Goal: Transaction & Acquisition: Purchase product/service

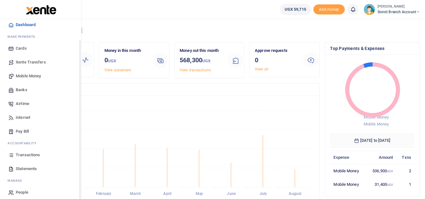
scroll to position [25, 0]
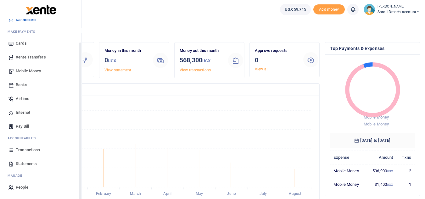
click at [25, 151] on span "Transactions" at bounding box center [28, 150] width 24 height 6
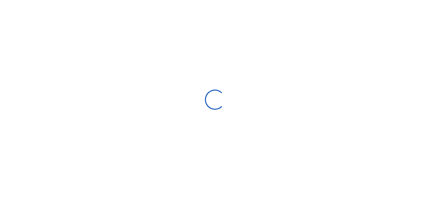
select select
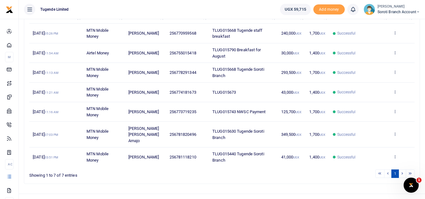
scroll to position [99, 0]
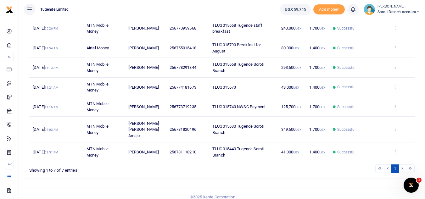
click at [402, 164] on li at bounding box center [402, 168] width 7 height 8
click at [410, 164] on li at bounding box center [410, 168] width 8 height 8
click at [411, 164] on li at bounding box center [410, 168] width 8 height 8
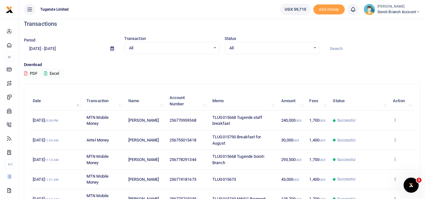
scroll to position [0, 0]
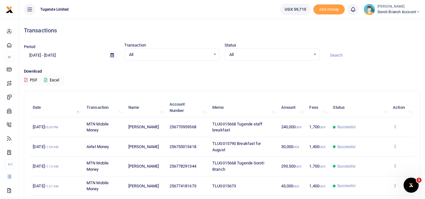
click at [70, 57] on input "07/13/2025 - 08/11/2025" at bounding box center [64, 55] width 81 height 11
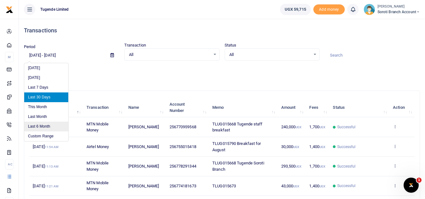
click at [36, 127] on li "Last 6 Month" at bounding box center [46, 127] width 44 height 10
type input "02/11/2025 - 08/11/2025"
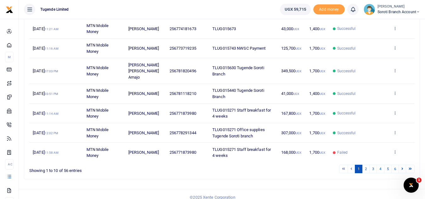
scroll to position [158, 0]
click at [367, 164] on link "2" at bounding box center [366, 168] width 8 height 8
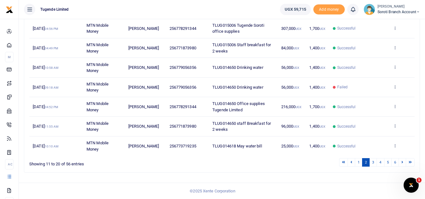
click at [178, 70] on td "256779056356" at bounding box center [187, 68] width 43 height 20
copy span "256779056356"
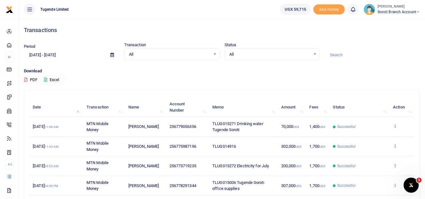
scroll to position [0, 0]
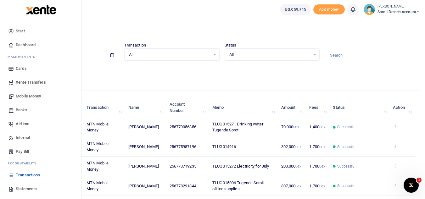
click at [31, 97] on span "Mobile Money" at bounding box center [28, 96] width 25 height 6
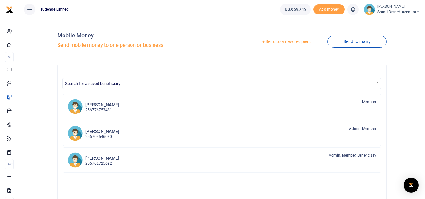
click at [286, 40] on link "Send to a new recipient" at bounding box center [286, 41] width 82 height 11
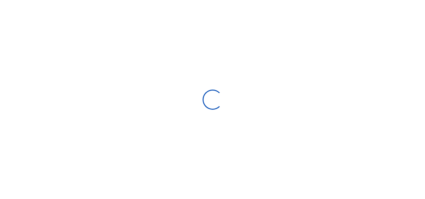
select select
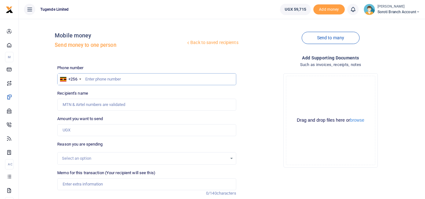
click at [92, 82] on input "text" at bounding box center [146, 79] width 179 height 12
paste input "256779056356"
type input "256779056356"
type input "[PERSON_NAME]"
click at [92, 78] on input "256779056356" at bounding box center [146, 79] width 179 height 12
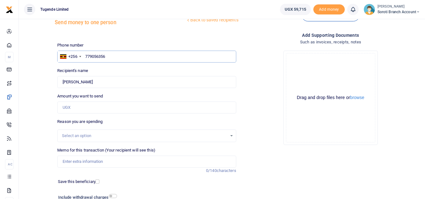
scroll to position [29, 0]
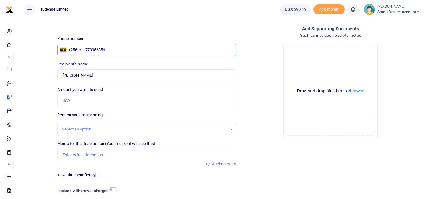
type input "779056356"
click at [109, 103] on input "Amount you want to send" at bounding box center [146, 101] width 179 height 12
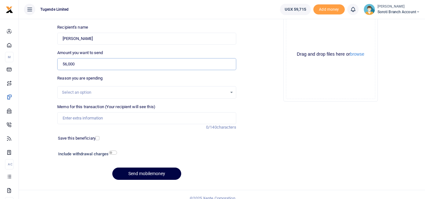
scroll to position [66, 0]
type input "56,000"
click at [125, 88] on div "Select an option" at bounding box center [146, 92] width 179 height 13
click at [140, 92] on div "Select an option" at bounding box center [144, 92] width 165 height 6
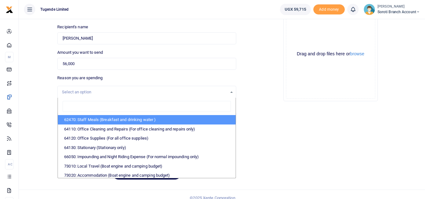
click at [114, 120] on li "62470: Staff Meals (Breakfast and drinking water )" at bounding box center [146, 119] width 177 height 9
select select "23"
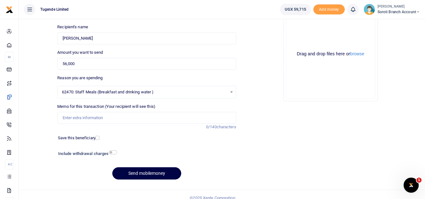
scroll to position [0, 0]
click at [106, 119] on input "Memo for this transaction (Your recipient will see this)" at bounding box center [146, 118] width 179 height 12
paste input "TLUG-015668"
click at [74, 117] on input "TLUG-015668" at bounding box center [146, 118] width 179 height 12
click at [100, 120] on input "TLUG015668" at bounding box center [146, 118] width 179 height 12
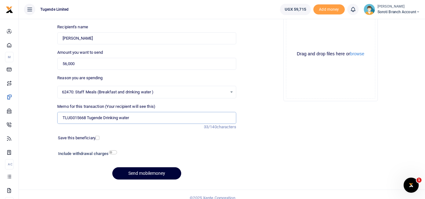
type input "TLUG015668 Tugende Drinking water"
click at [151, 174] on button "Send mobilemoney" at bounding box center [146, 173] width 69 height 12
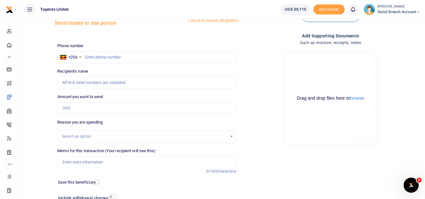
scroll to position [10, 0]
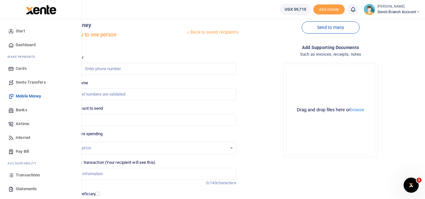
click at [28, 176] on span "Transactions" at bounding box center [28, 175] width 24 height 6
